Goal: Find specific page/section: Find specific page/section

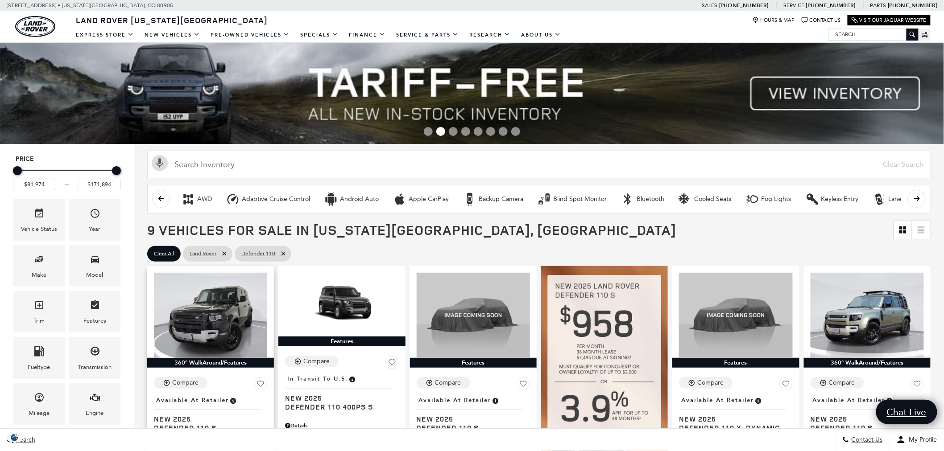
scroll to position [99, 0]
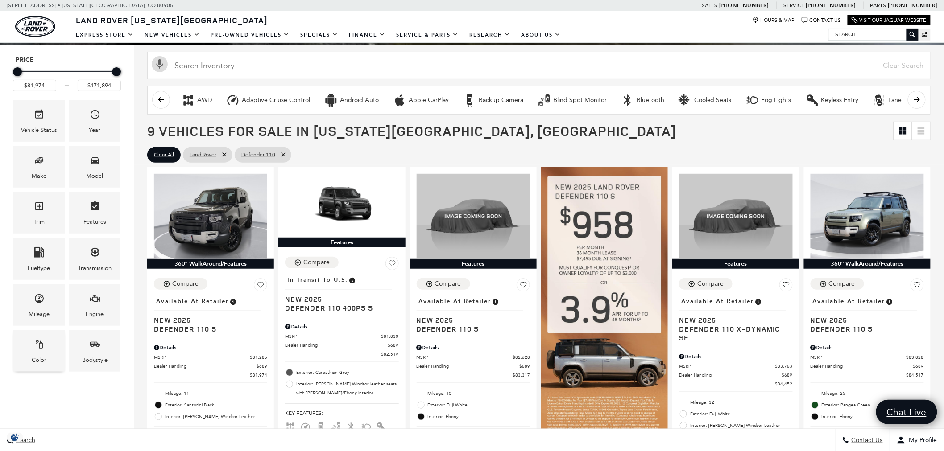
click at [51, 345] on div "Color" at bounding box center [38, 351] width 51 height 41
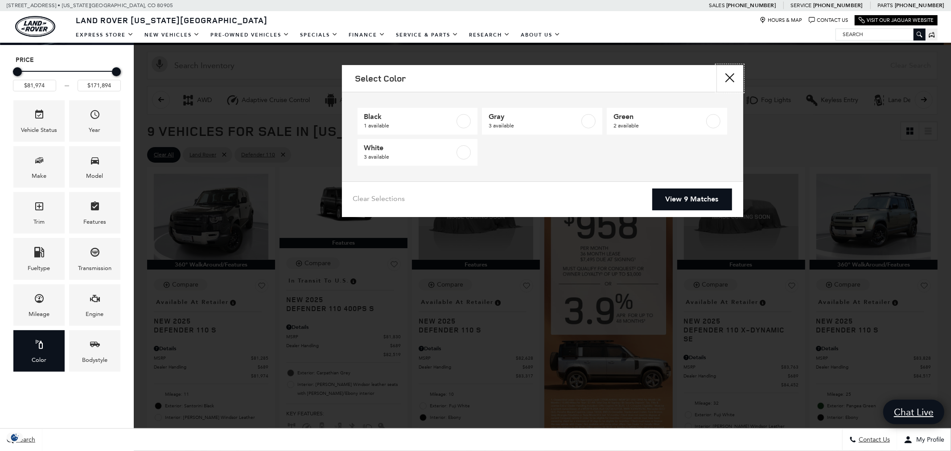
click at [730, 74] on button "close" at bounding box center [730, 78] width 27 height 27
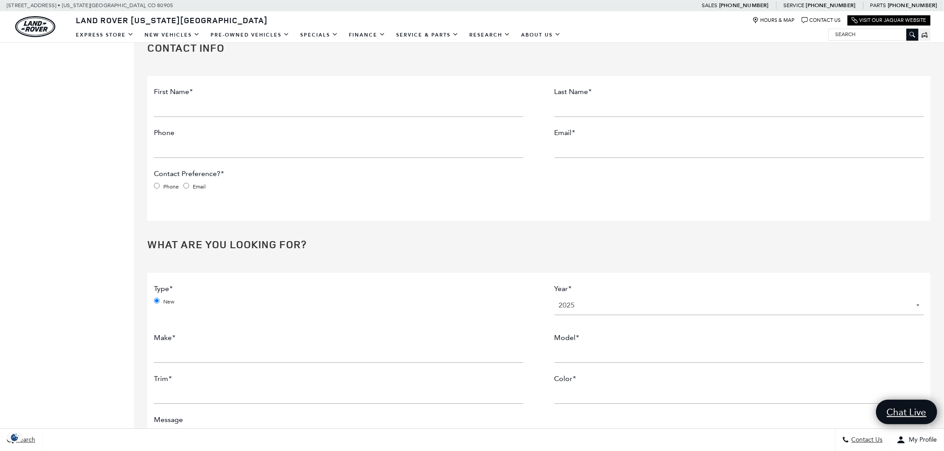
scroll to position [289, 0]
